Goal: Task Accomplishment & Management: Manage account settings

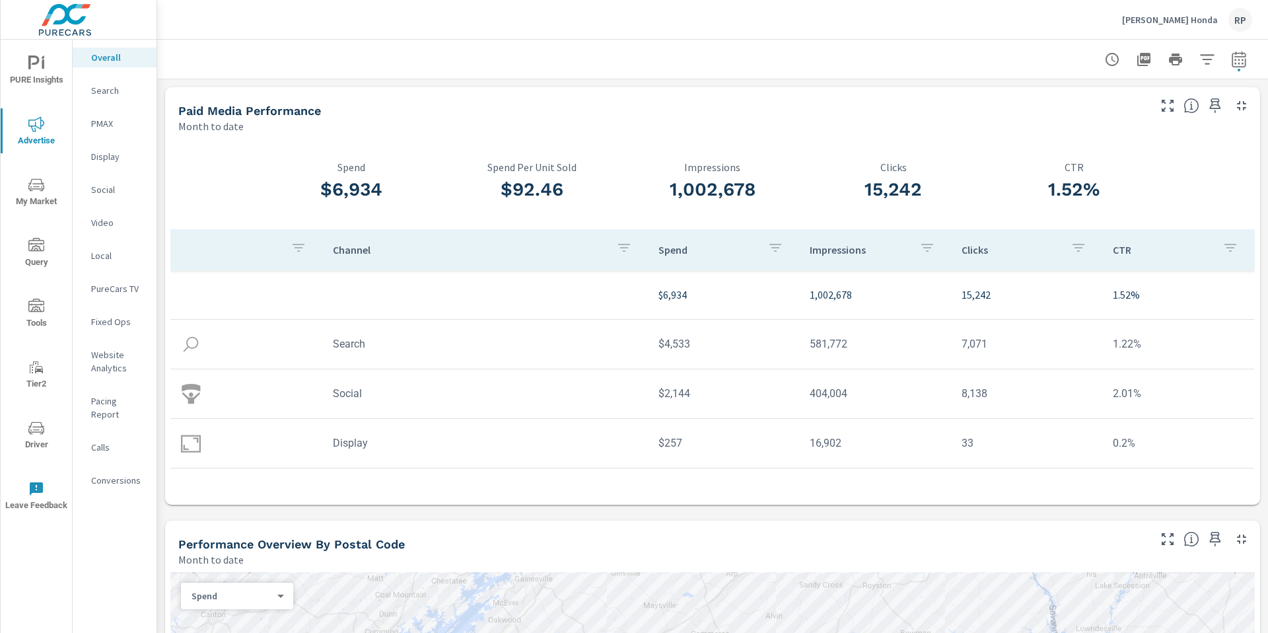
scroll to position [1288, 0]
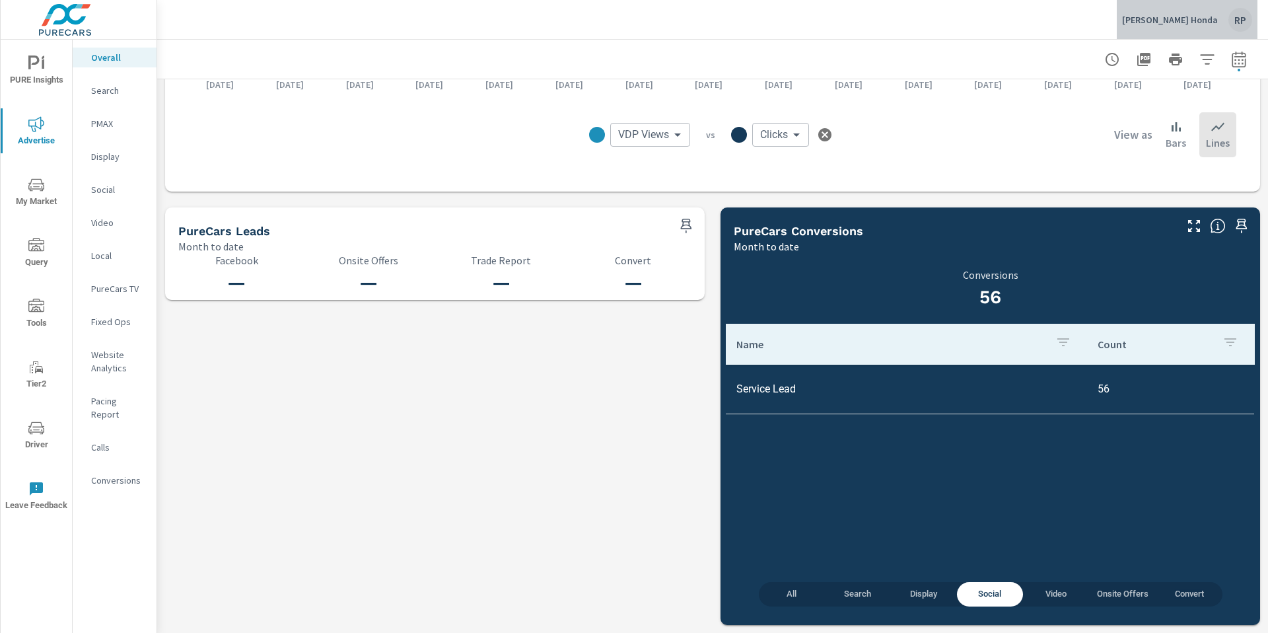
click at [1242, 20] on div "RP" at bounding box center [1241, 20] width 24 height 24
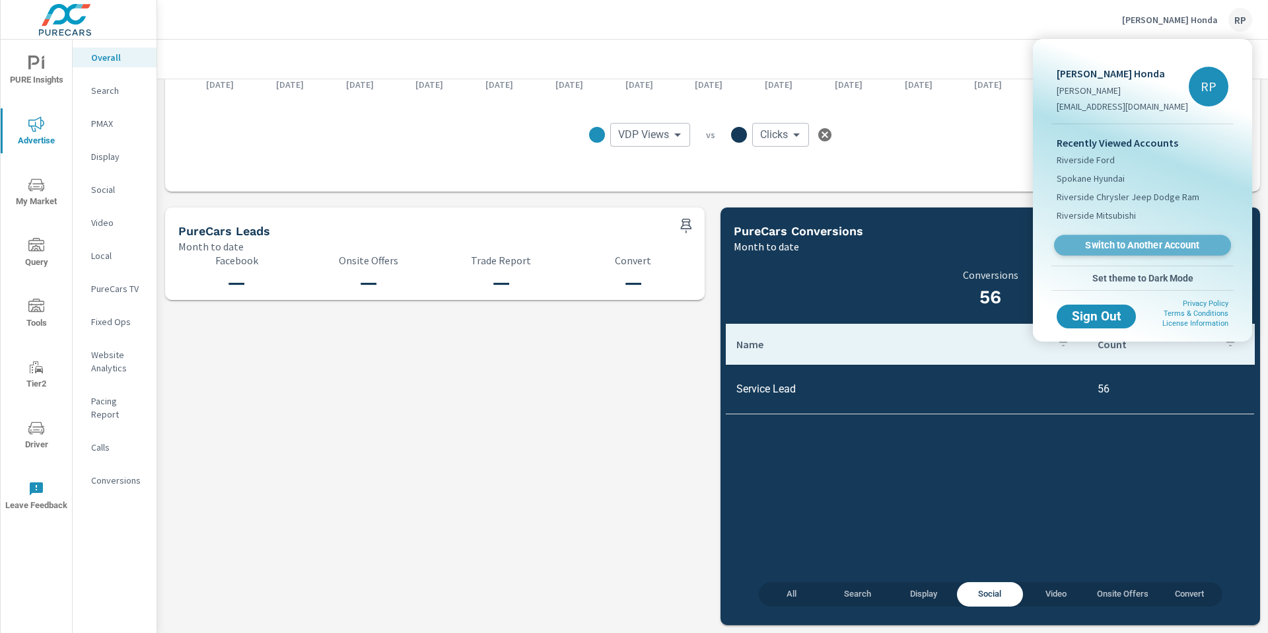
click at [1111, 243] on span "Switch to Another Account" at bounding box center [1142, 245] width 162 height 13
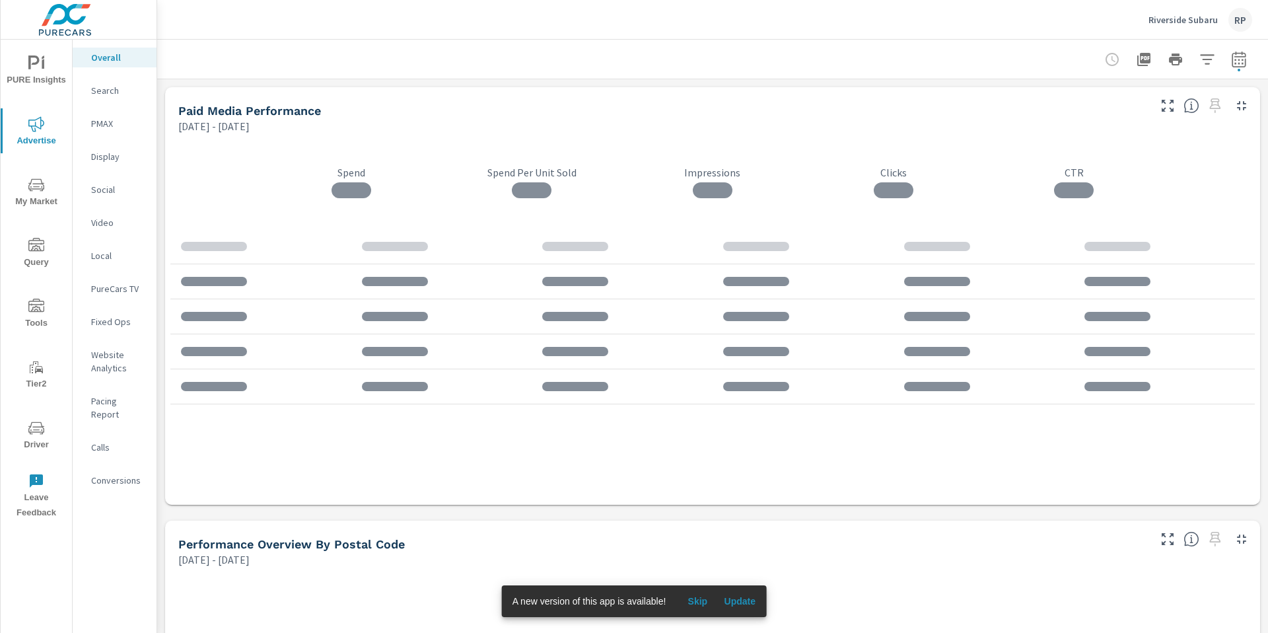
click at [42, 433] on icon "nav menu" at bounding box center [36, 427] width 16 height 13
